Goal: Transaction & Acquisition: Download file/media

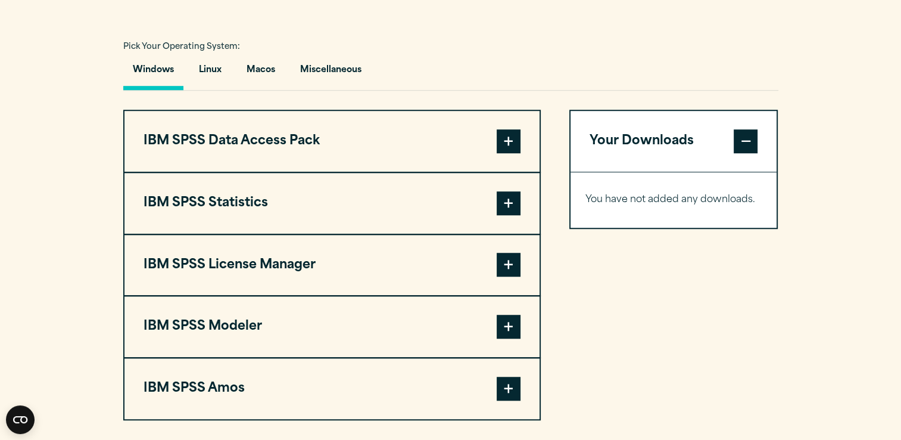
scroll to position [858, 0]
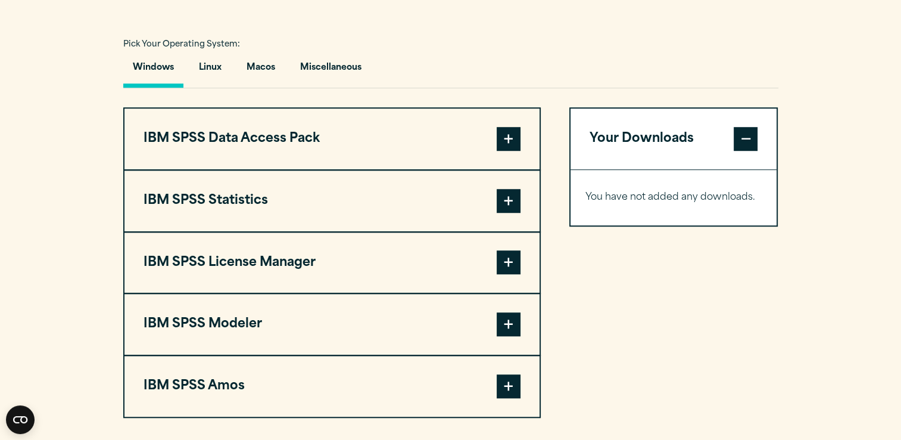
click at [522, 195] on button "IBM SPSS Statistics" at bounding box center [331, 200] width 415 height 61
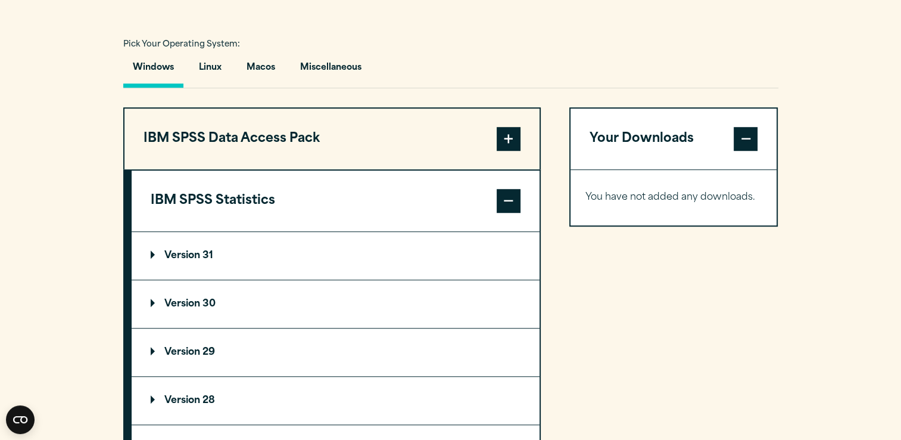
click at [179, 299] on p "Version 30" at bounding box center [183, 304] width 65 height 10
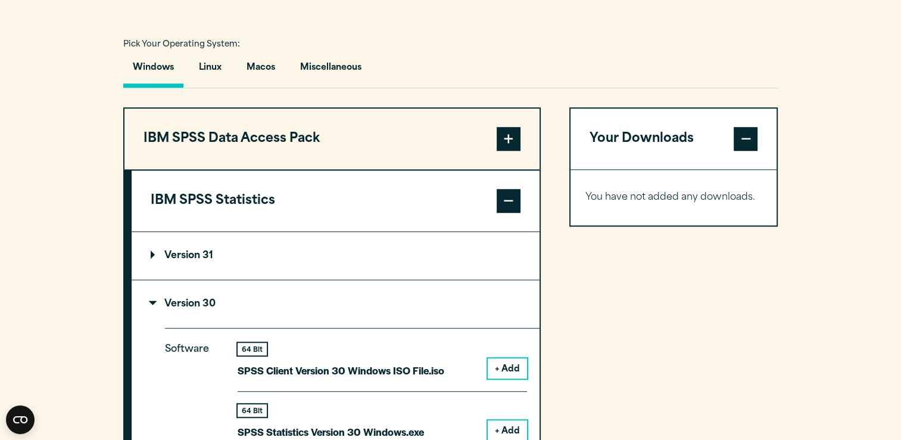
click at [208, 251] on p "Version 31" at bounding box center [182, 256] width 63 height 10
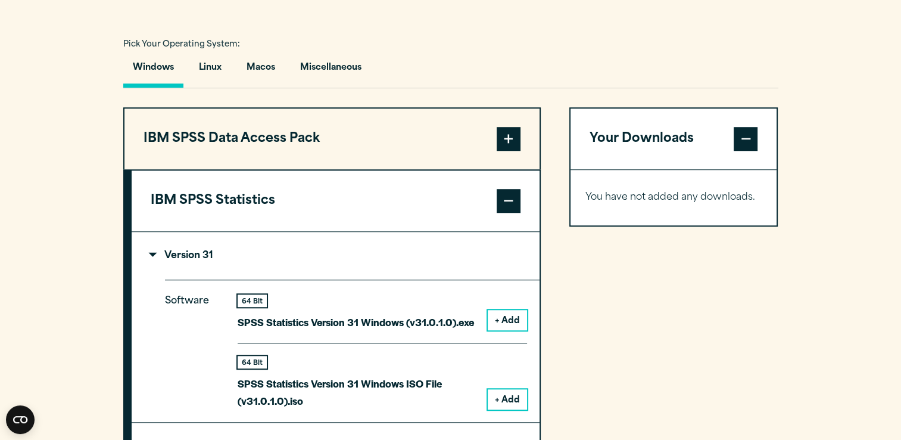
click at [502, 319] on button "+ Add" at bounding box center [507, 320] width 39 height 20
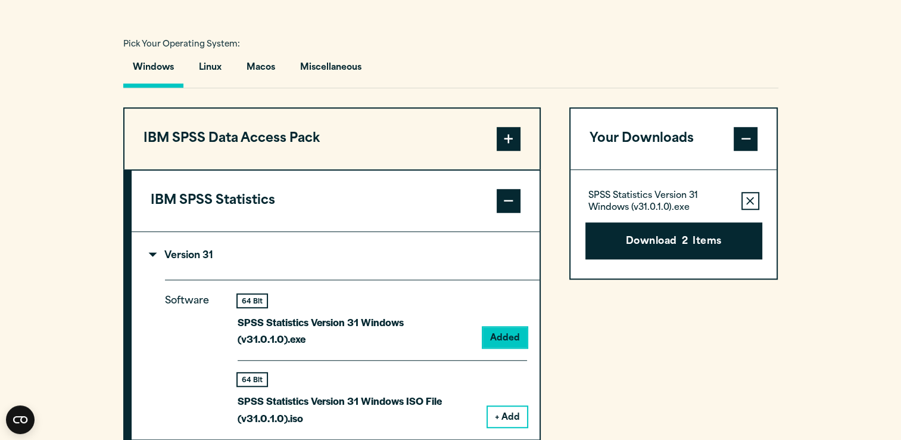
click at [504, 406] on button "+ Add" at bounding box center [507, 416] width 39 height 20
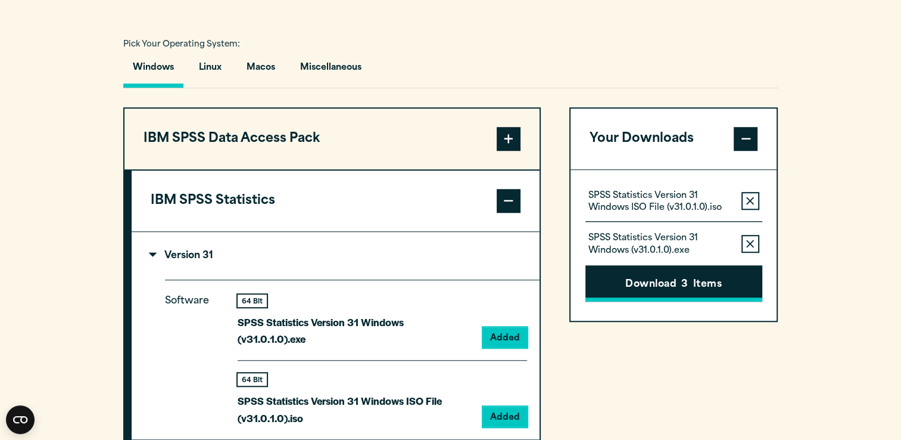
click at [636, 287] on button "Download 3 Items" at bounding box center [674, 283] width 177 height 37
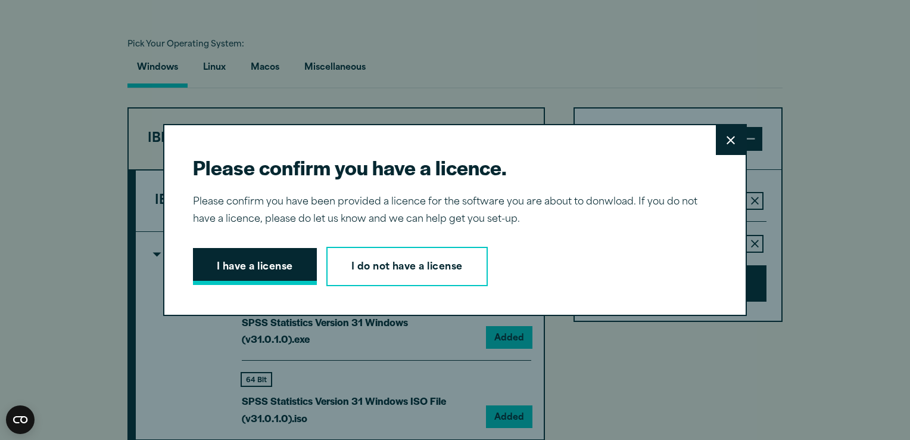
click at [257, 273] on button "I have a license" at bounding box center [255, 266] width 124 height 37
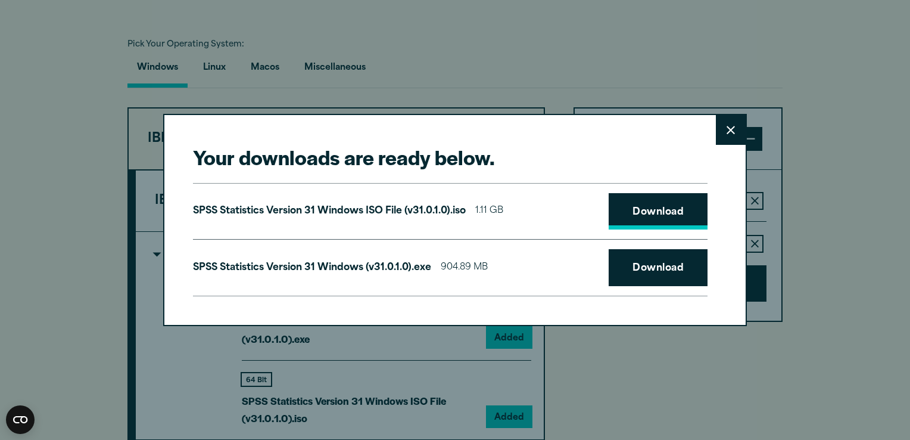
click at [655, 199] on link "Download" at bounding box center [658, 211] width 99 height 37
click at [653, 259] on link "Download" at bounding box center [658, 267] width 99 height 37
click at [721, 126] on button "Close" at bounding box center [731, 130] width 30 height 30
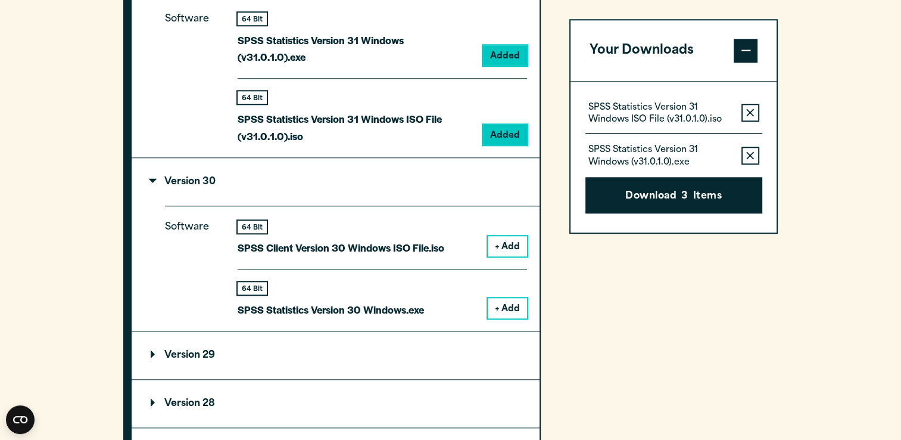
scroll to position [1123, 0]
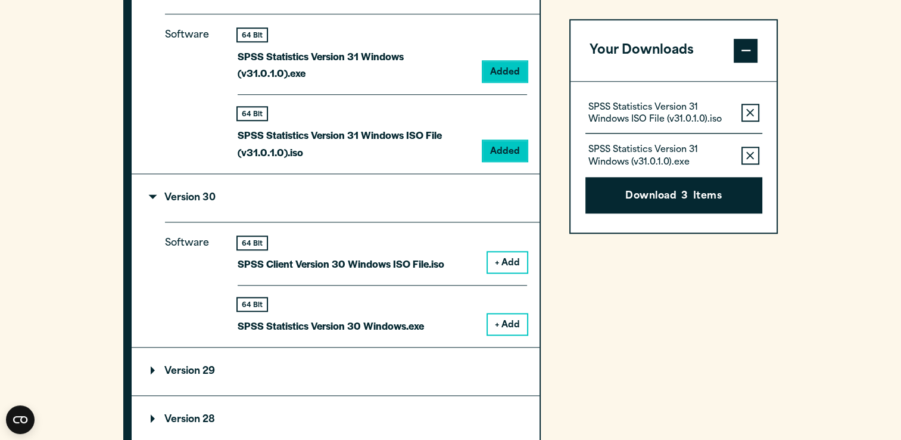
click at [499, 252] on button "+ Add" at bounding box center [507, 262] width 39 height 20
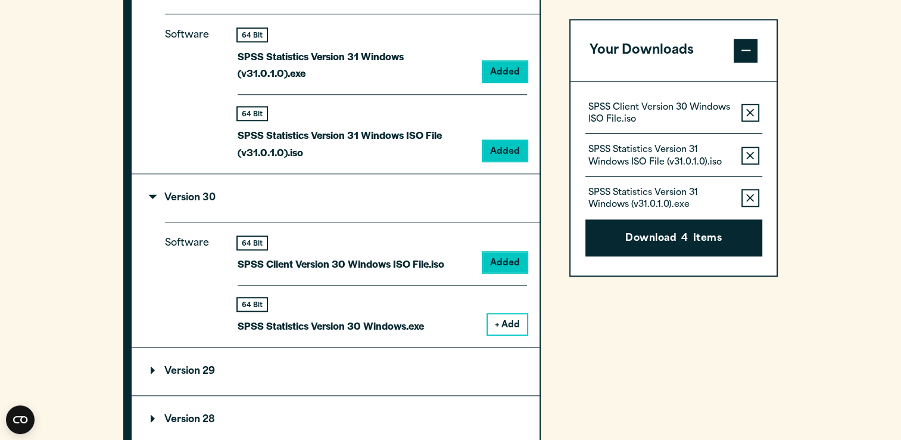
click at [505, 314] on button "+ Add" at bounding box center [507, 324] width 39 height 20
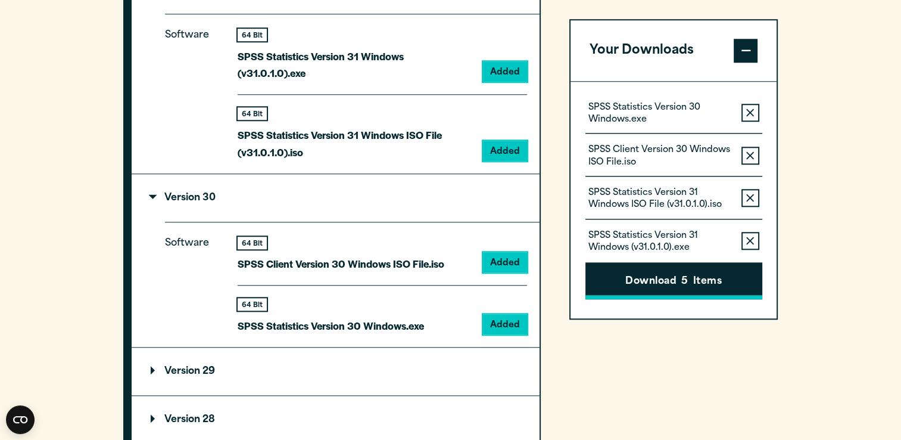
click at [663, 273] on button "Download 5 Items" at bounding box center [674, 280] width 177 height 37
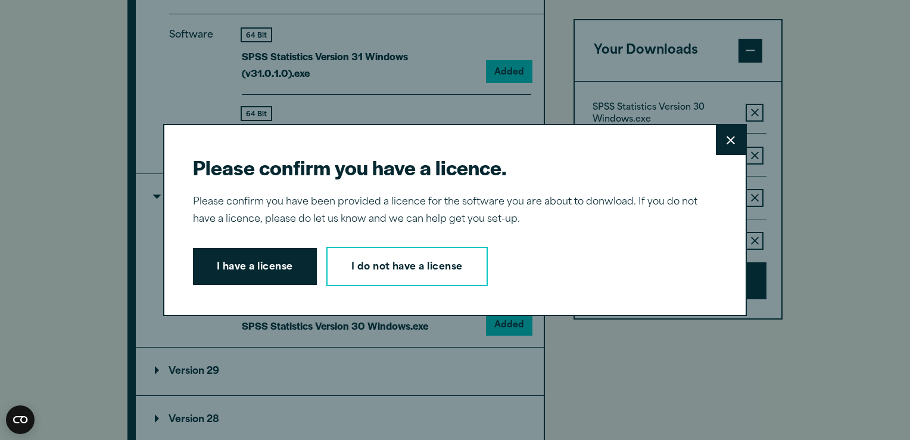
click at [720, 139] on button "Close" at bounding box center [731, 140] width 30 height 30
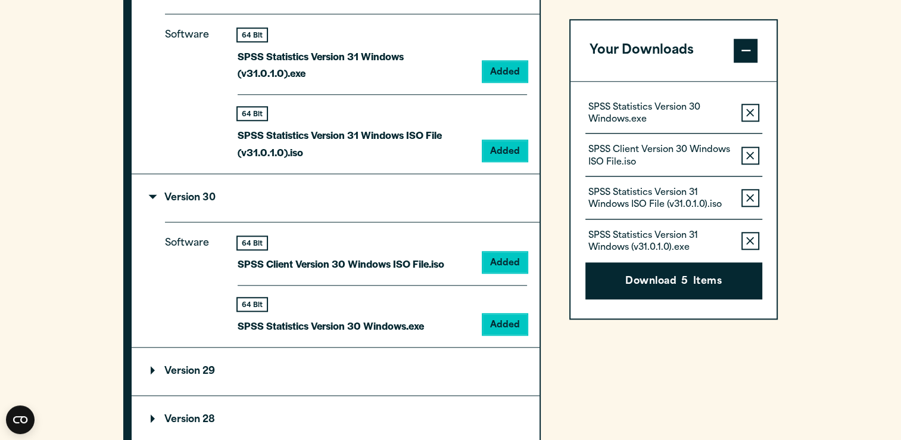
click at [748, 194] on icon "button" at bounding box center [750, 198] width 8 height 8
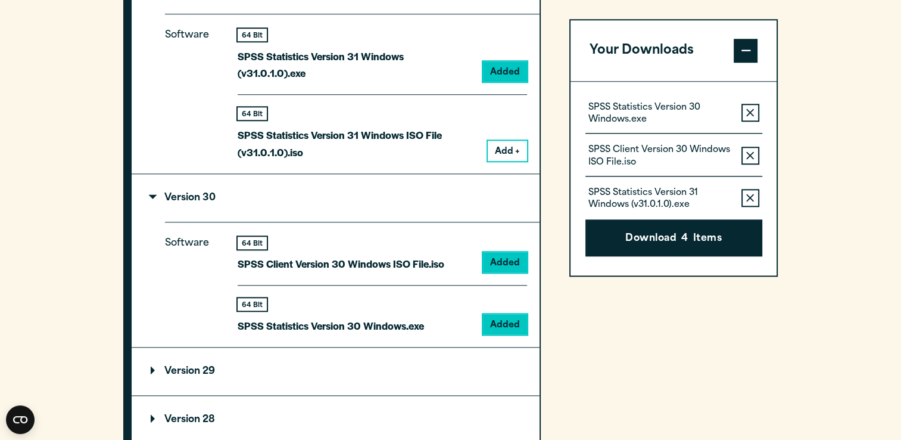
click at [752, 194] on icon "button" at bounding box center [750, 198] width 8 height 8
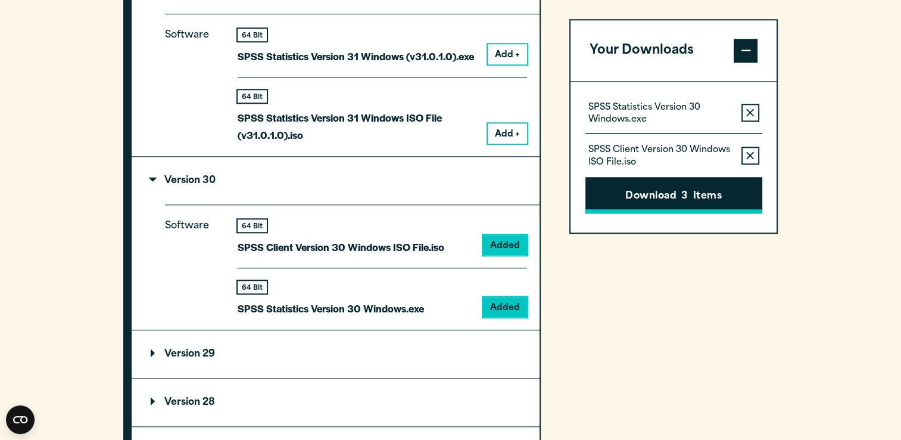
click at [699, 198] on button "Download 3 Items" at bounding box center [674, 195] width 177 height 37
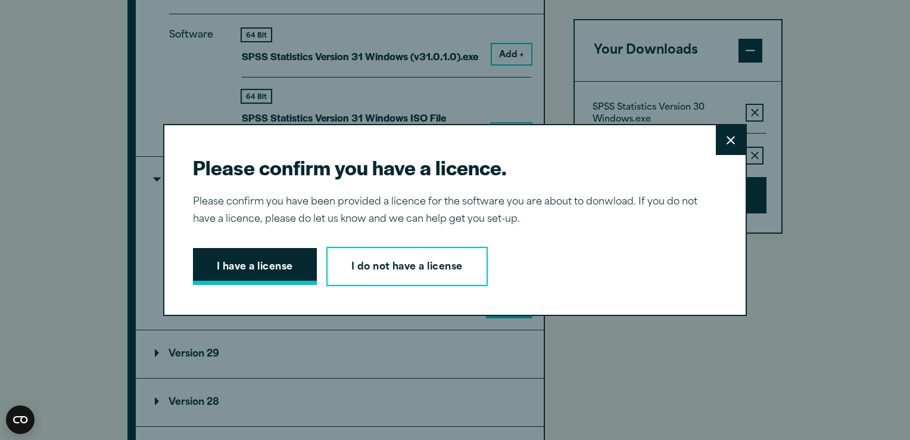
click at [254, 261] on button "I have a license" at bounding box center [255, 266] width 124 height 37
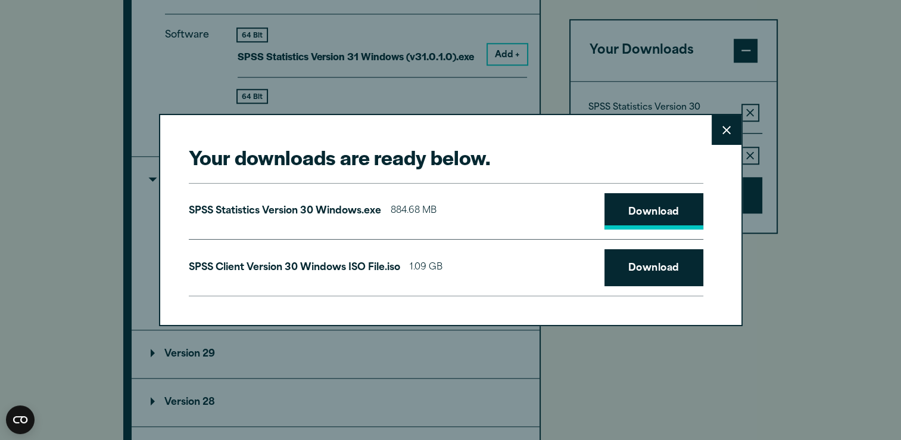
click at [670, 218] on link "Download" at bounding box center [654, 211] width 99 height 37
click at [663, 257] on link "Download" at bounding box center [654, 267] width 99 height 37
click at [559, 56] on div "Your downloads are ready below. Close SPSS Statistics Version 30 Windows.exe 88…" at bounding box center [450, 220] width 901 height 440
